Goal: Obtain resource: Download file/media

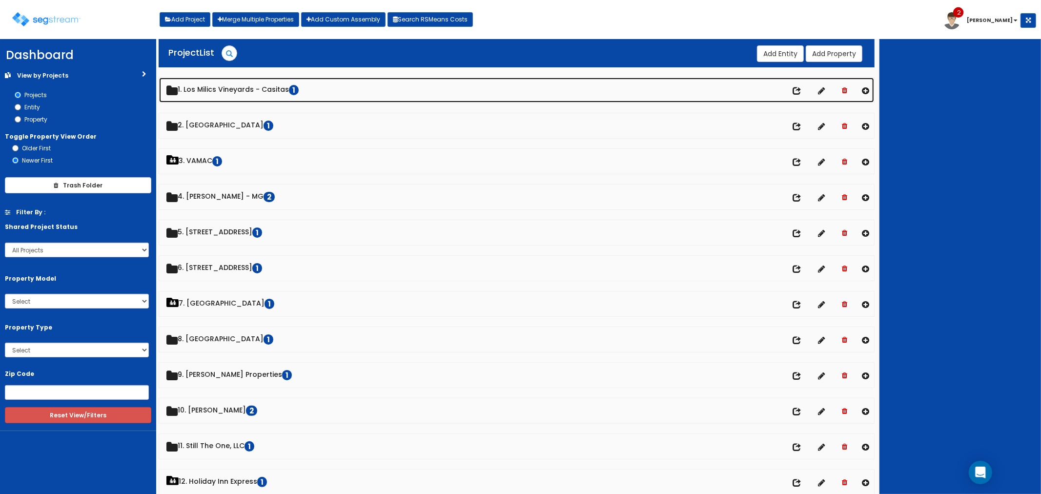
click at [239, 86] on link "1. Los Milics Vineyards - Casitas 1" at bounding box center [517, 90] width 716 height 25
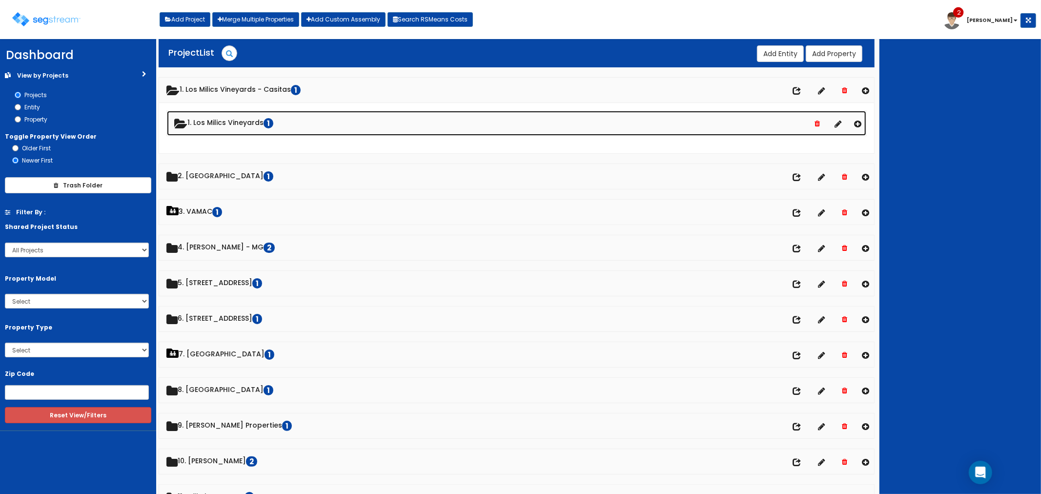
click at [220, 124] on link "1. Los Milics Vineyards 1" at bounding box center [517, 123] width 700 height 25
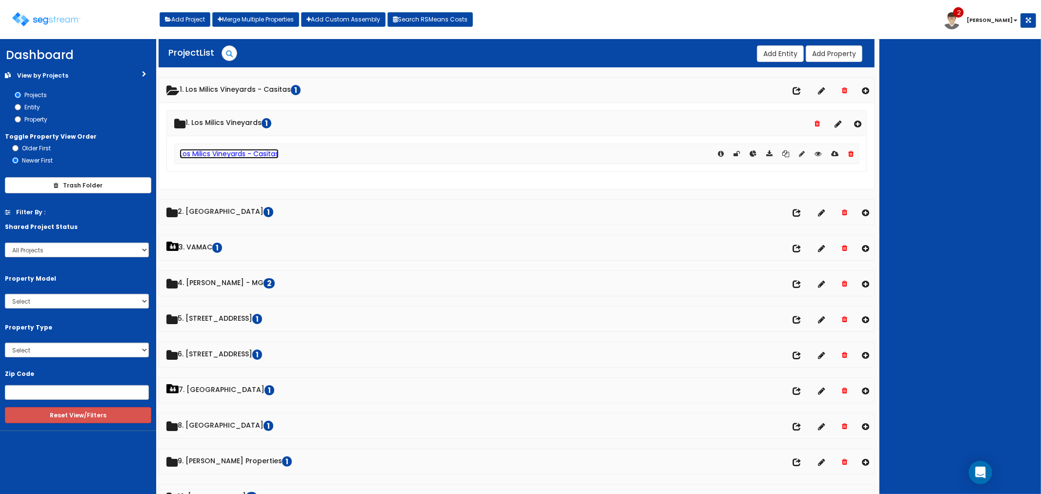
click at [219, 154] on link "Los Milics Vineyards - Casitas" at bounding box center [229, 154] width 99 height 10
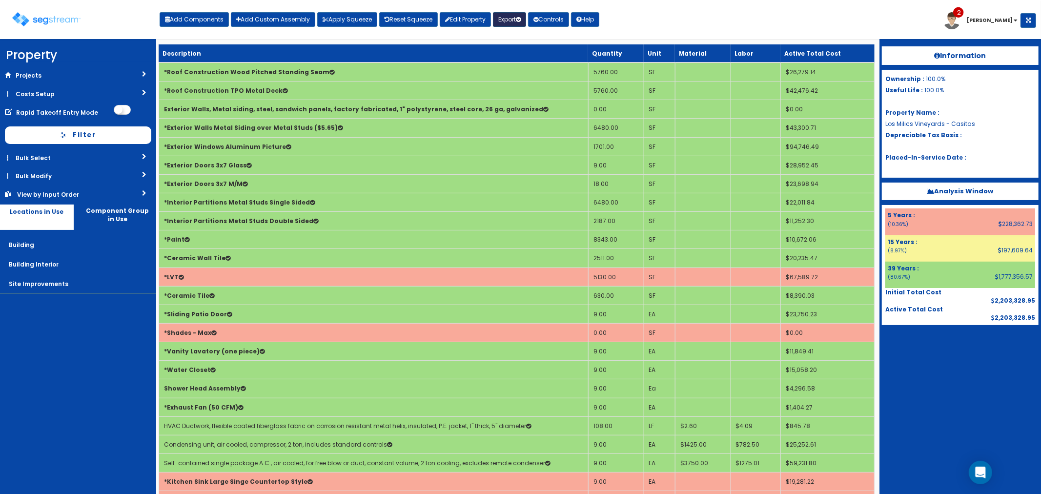
click at [514, 16] on button "Export" at bounding box center [509, 19] width 33 height 15
click at [545, 76] on link "Final Report(pdf)" at bounding box center [542, 71] width 97 height 20
